Goal: Task Accomplishment & Management: Manage account settings

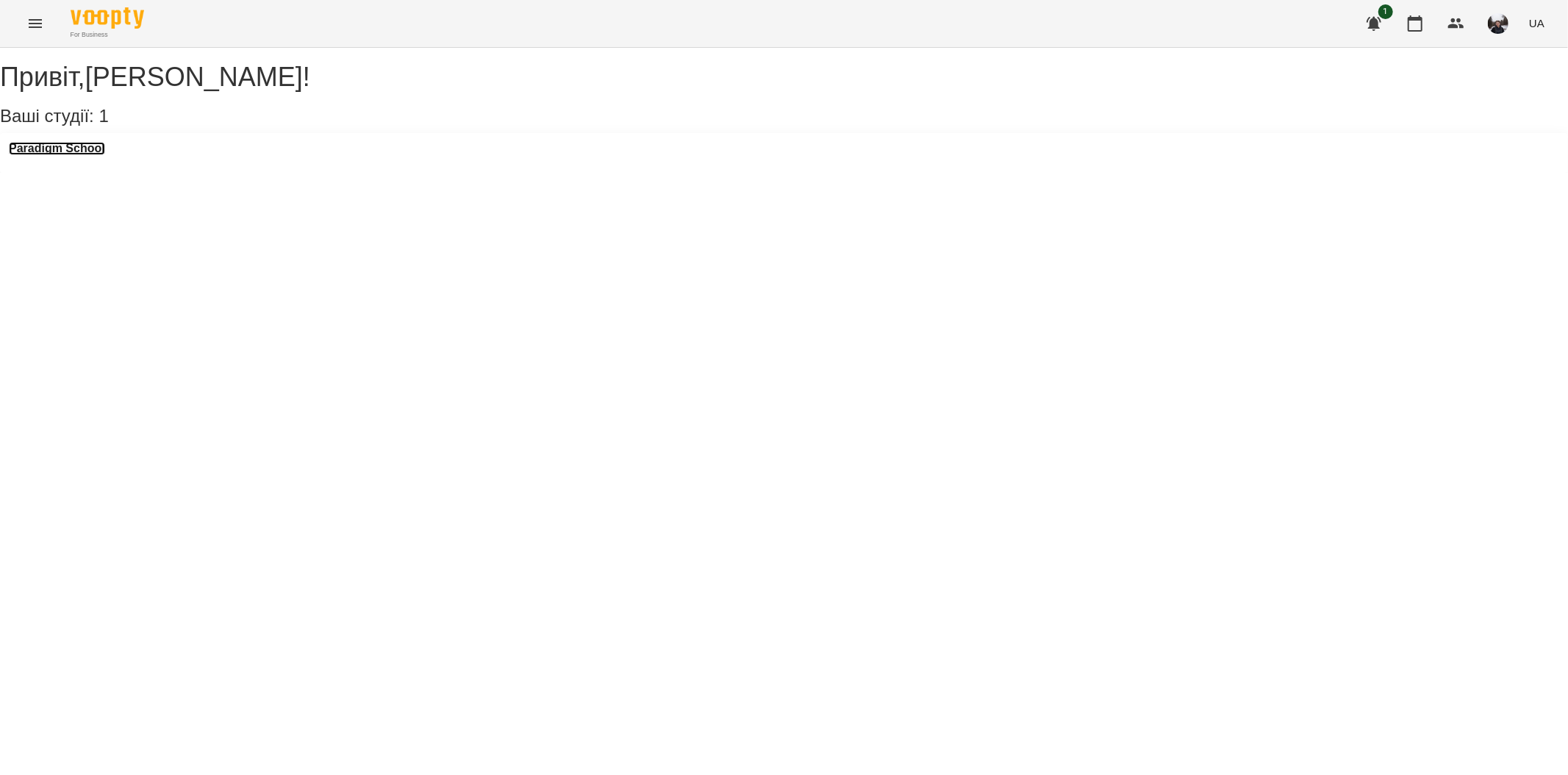
click at [91, 155] on h3 "Paradigm School" at bounding box center [57, 148] width 96 height 13
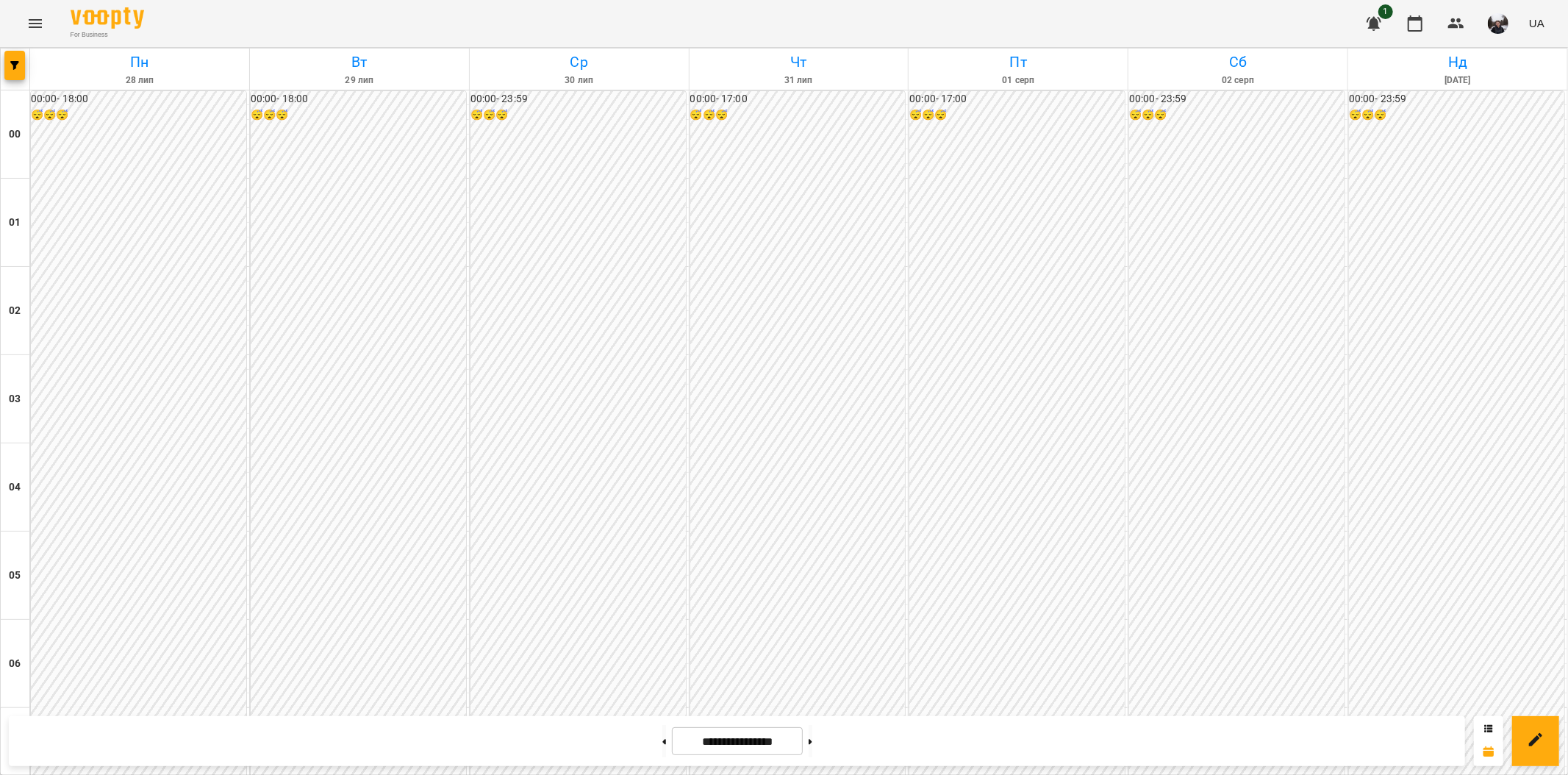
scroll to position [1303, 0]
click at [813, 734] on button at bounding box center [811, 741] width 3 height 33
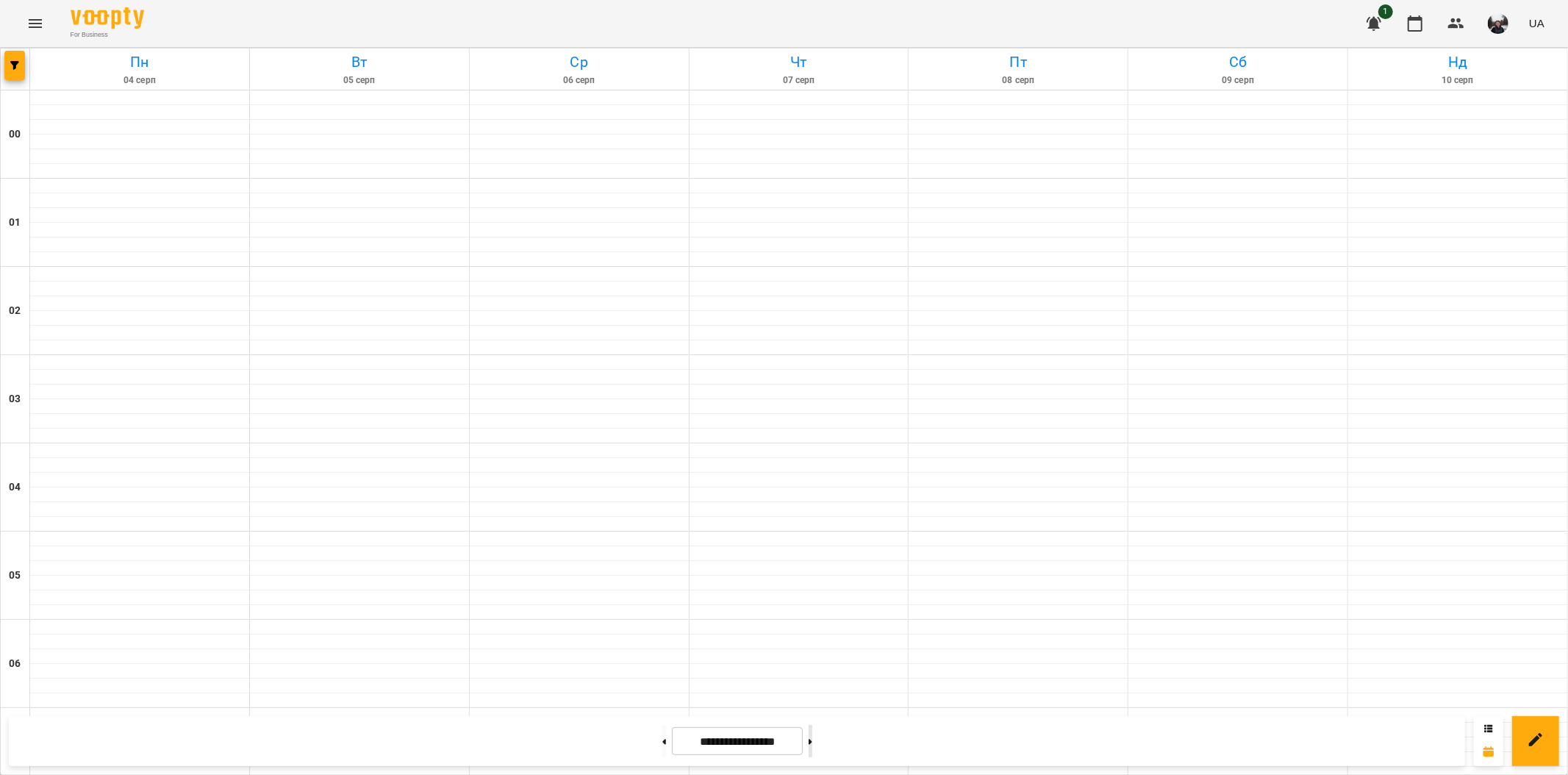
click at [813, 736] on button at bounding box center [811, 741] width 3 height 33
type input "**********"
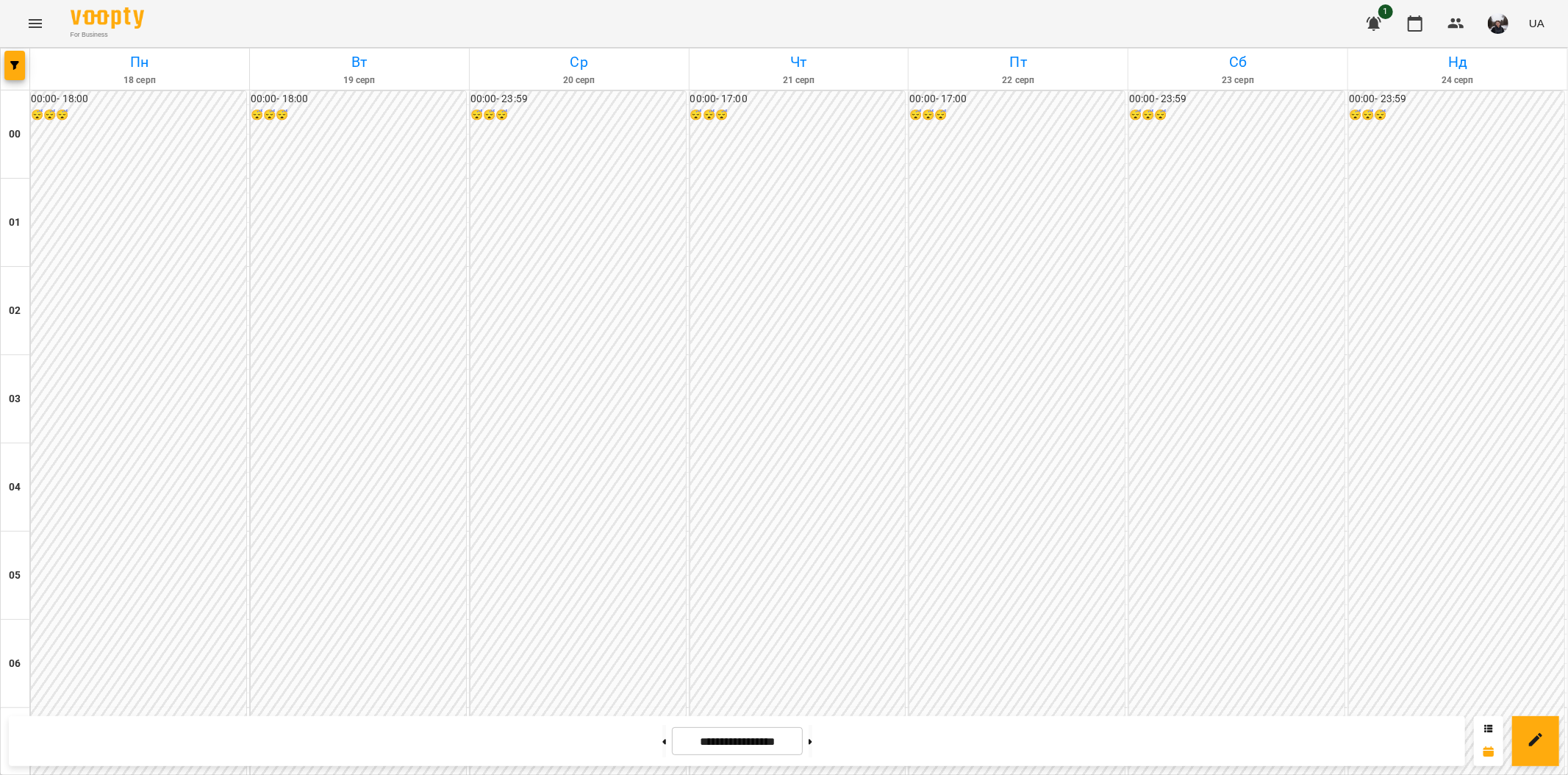
scroll to position [1401, 0]
